Goal: Information Seeking & Learning: Learn about a topic

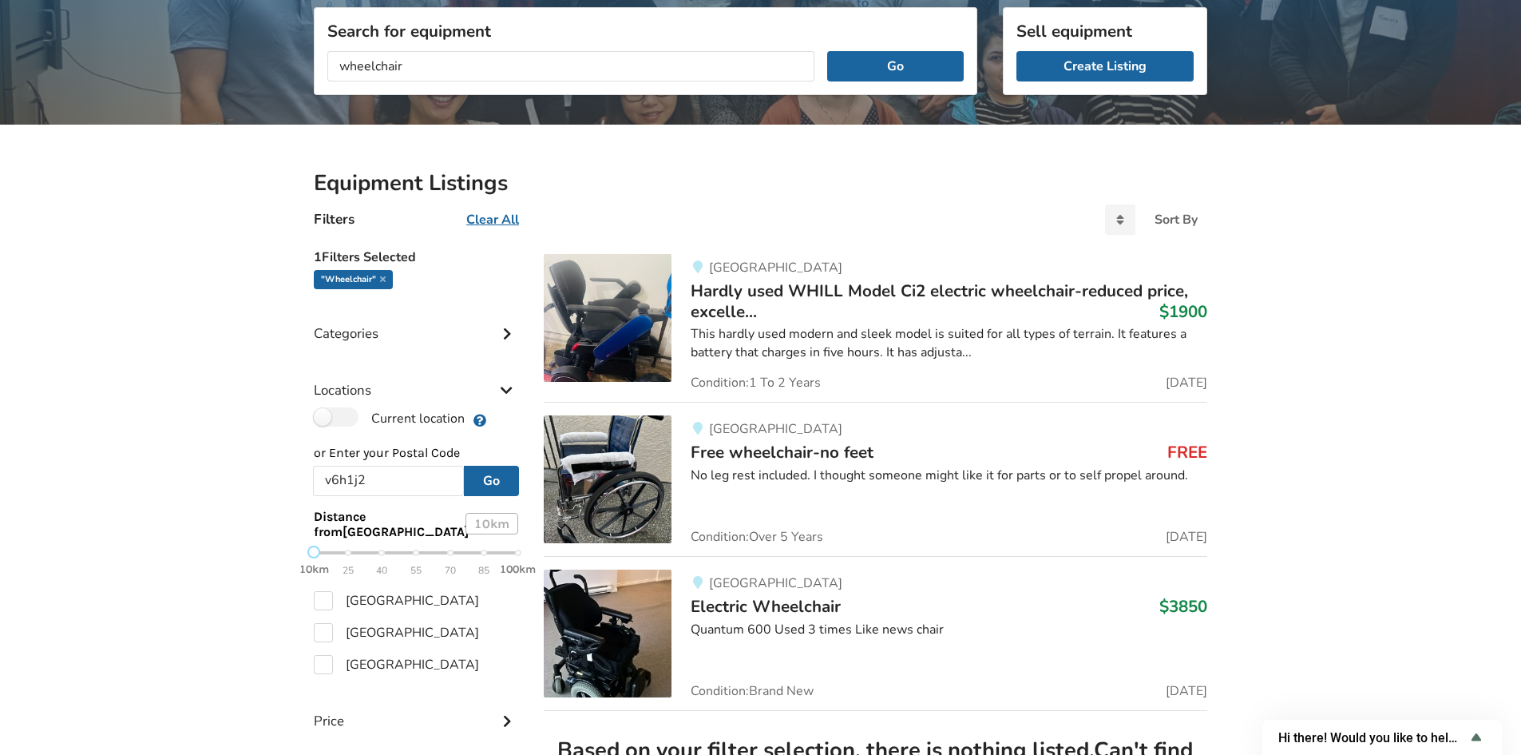
scroll to position [209, 0]
click at [669, 319] on img at bounding box center [608, 317] width 128 height 128
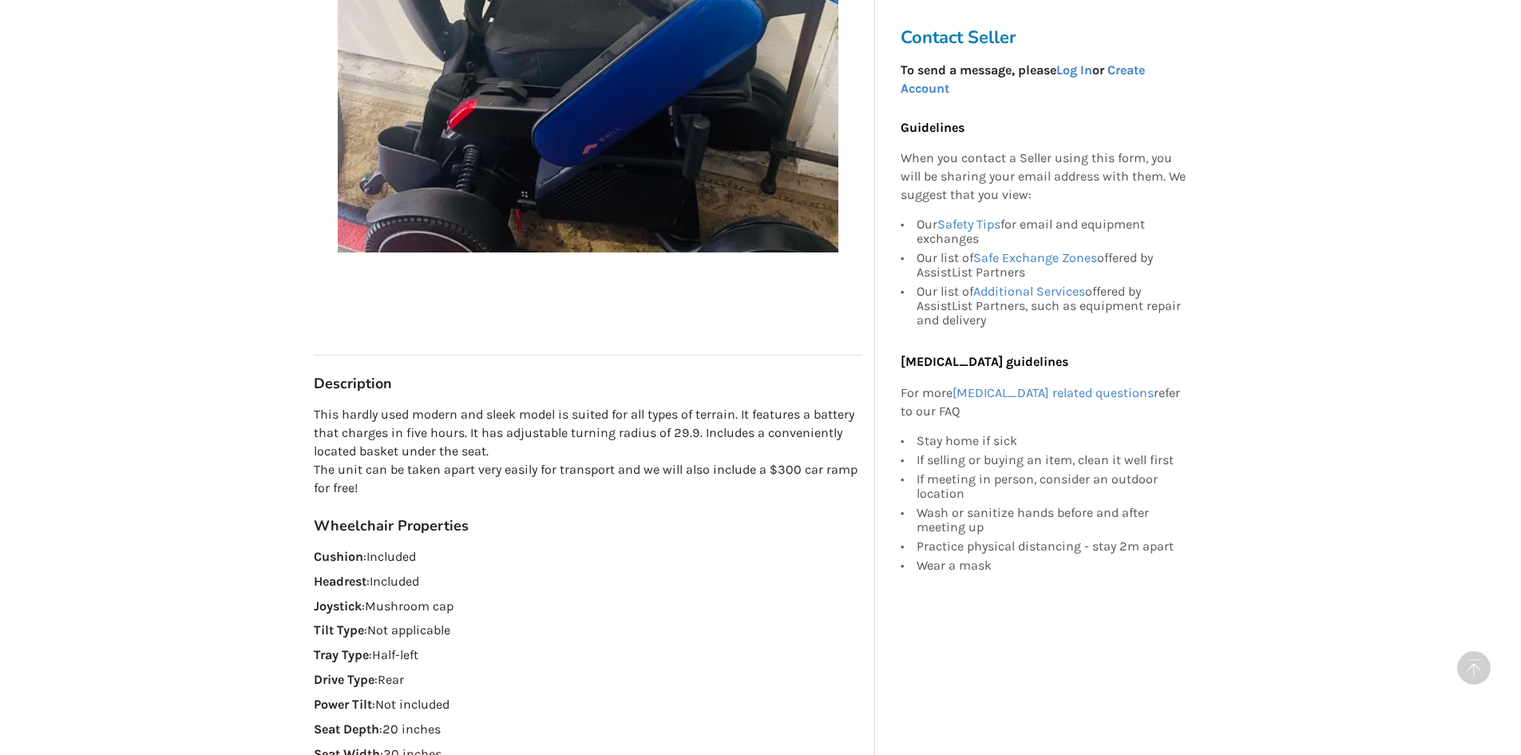
scroll to position [639, 0]
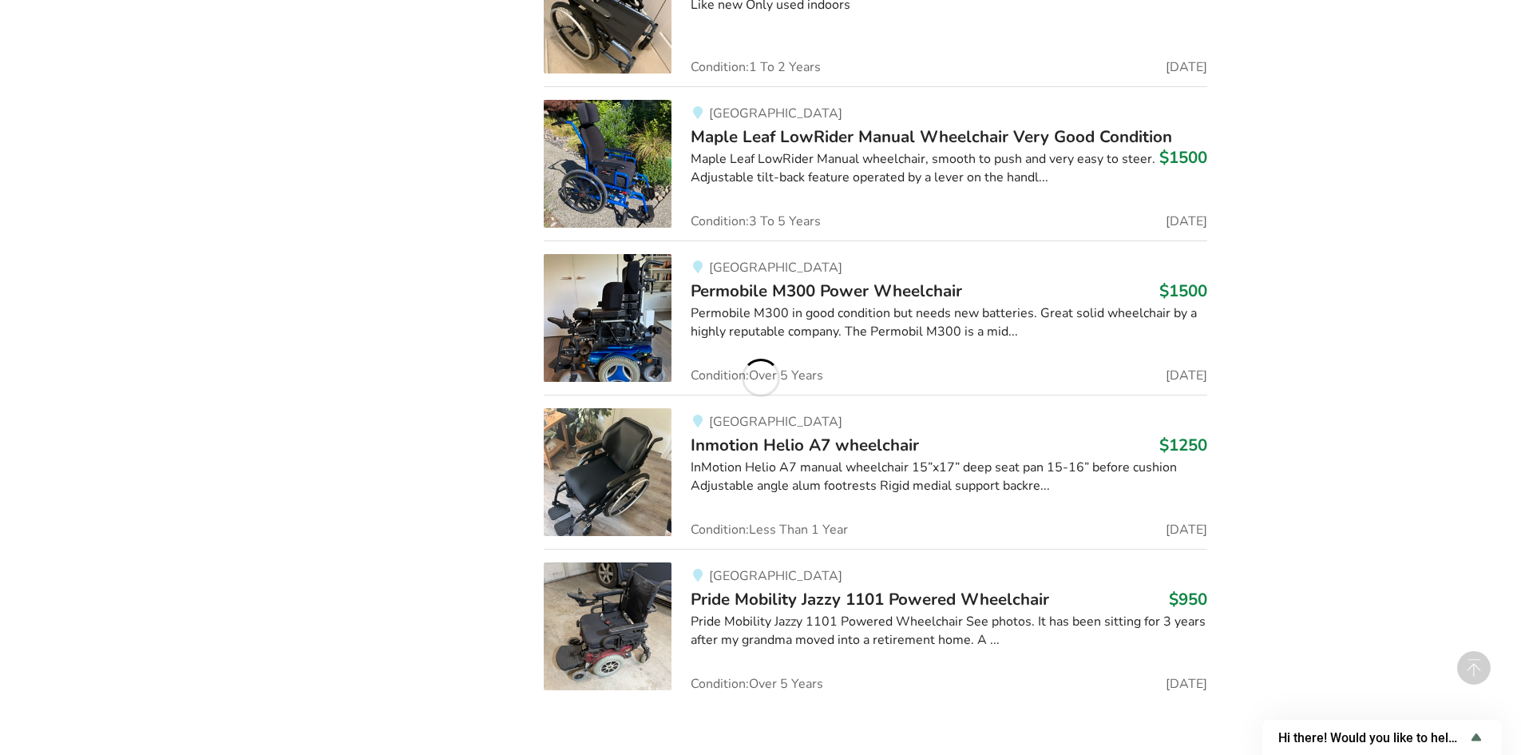
scroll to position [3085, 0]
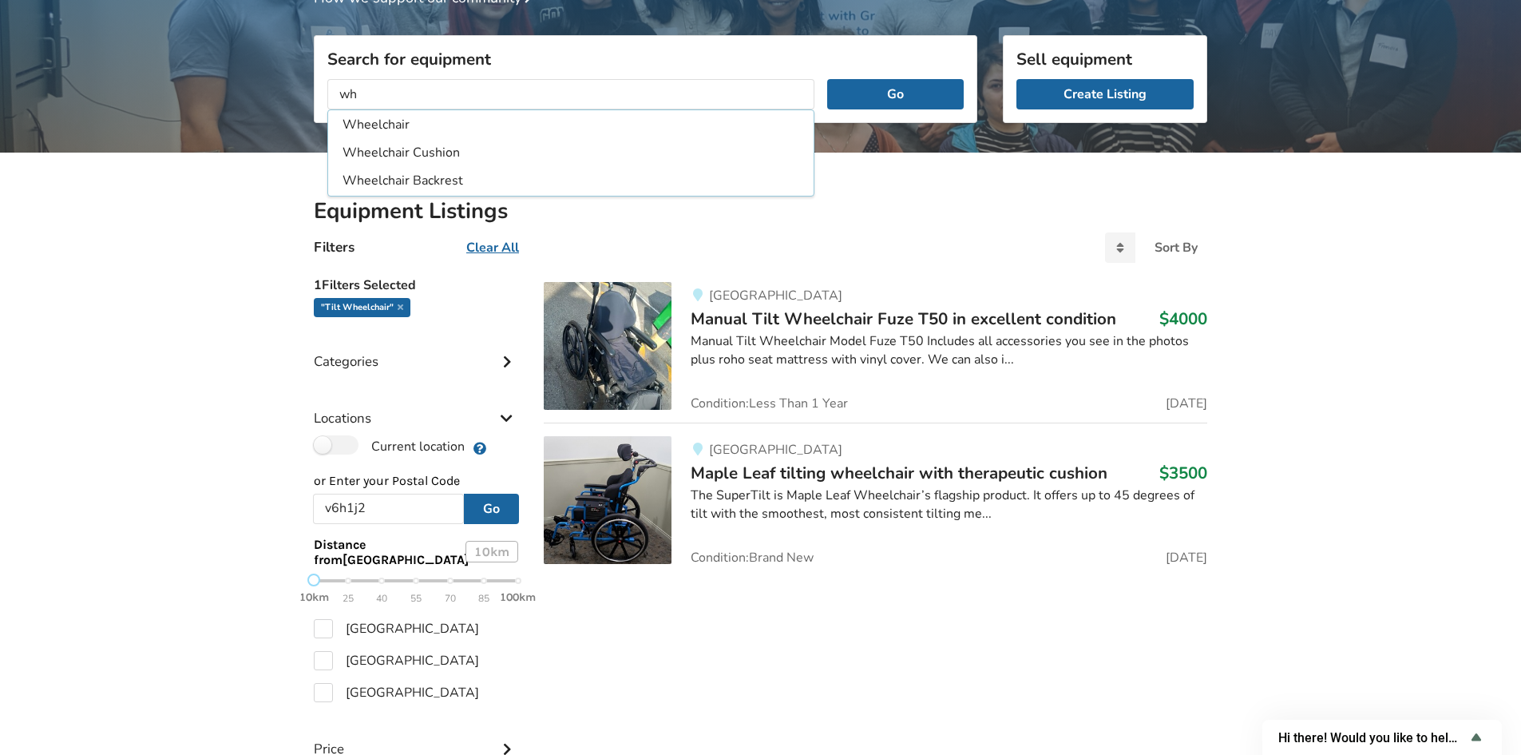
click at [747, 657] on div "Vancouver Manual Tilt Wheelchair Fuze T50 in excellent condition $4000 Manual T…" at bounding box center [875, 602] width 689 height 666
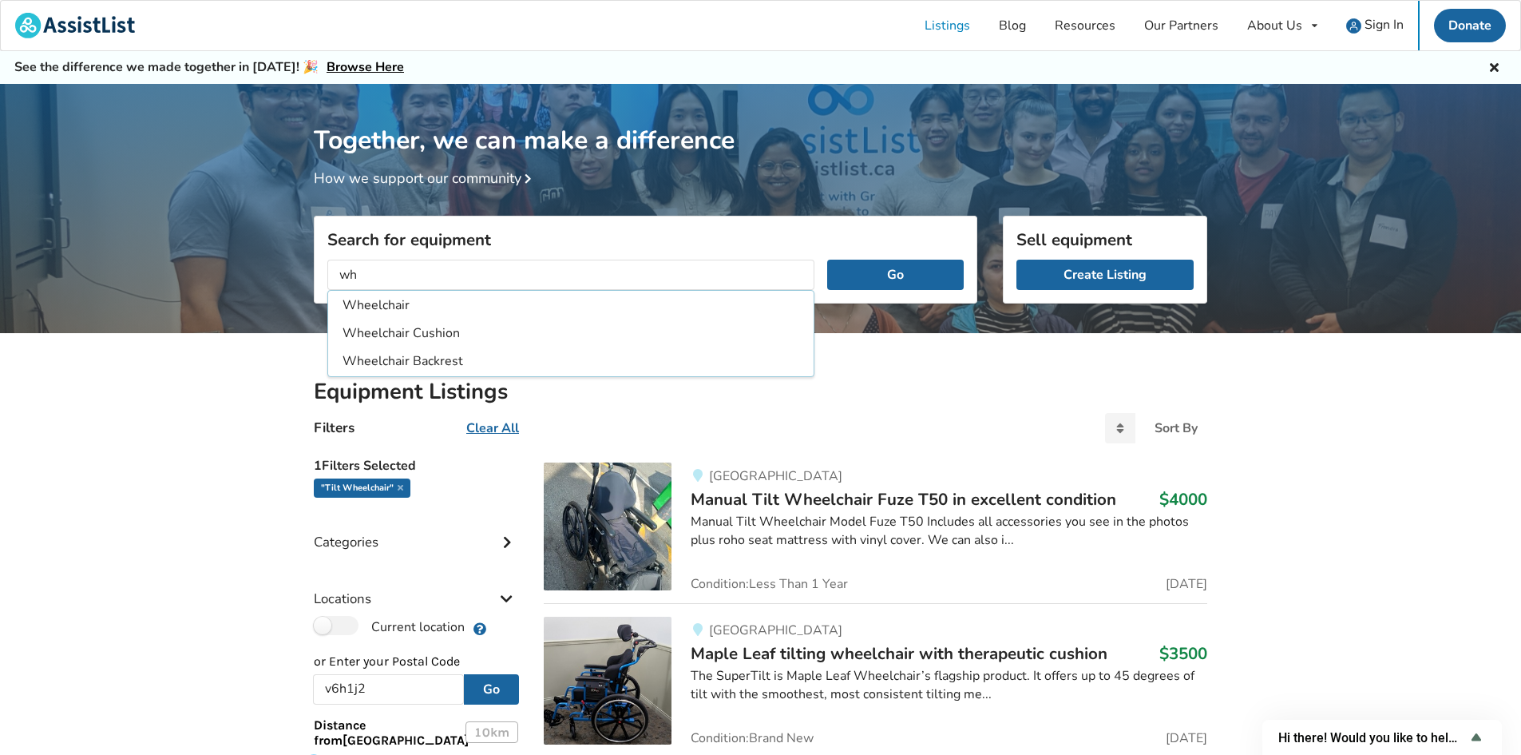
click at [165, 459] on div "Equipment Listings Filters Clear All Sort By Most recent Price ascending Price …" at bounding box center [760, 730] width 1521 height 795
